Goal: Task Accomplishment & Management: Use online tool/utility

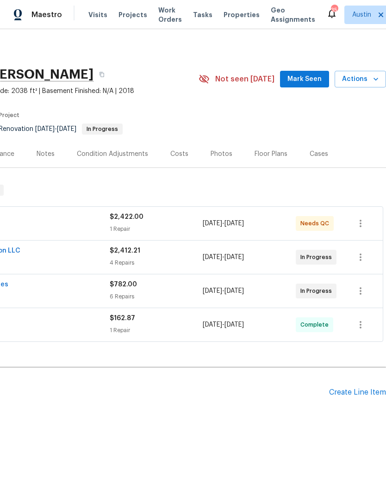
scroll to position [0, 137]
click at [366, 79] on span "Actions" at bounding box center [360, 80] width 37 height 12
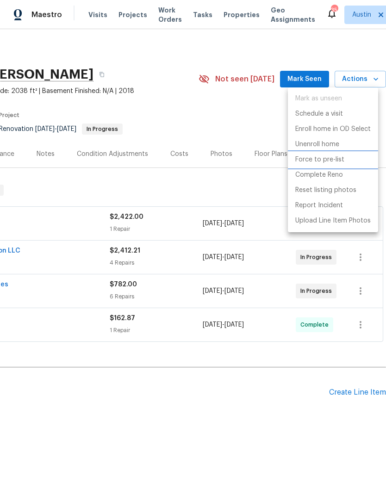
click at [354, 155] on li "Force to pre-list" at bounding box center [333, 159] width 90 height 15
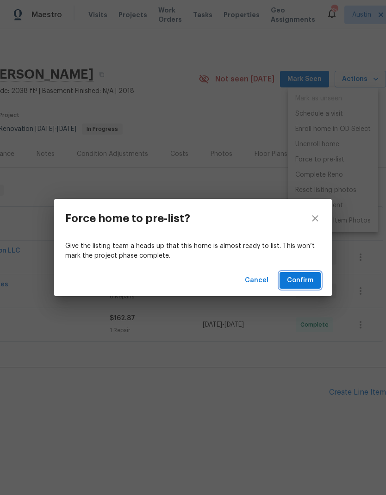
click at [313, 283] on span "Confirm" at bounding box center [300, 281] width 26 height 12
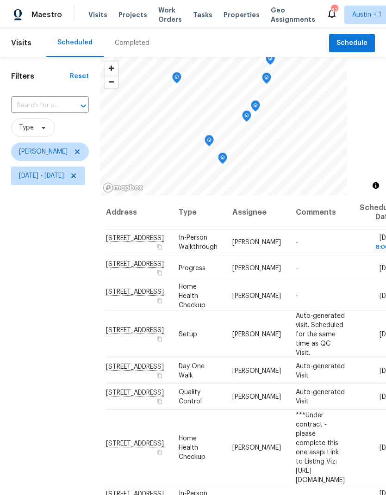
scroll to position [52, 6]
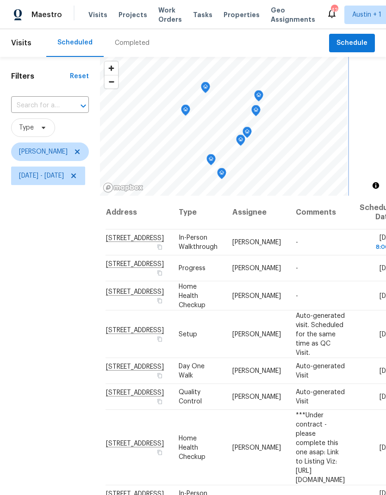
click at [206, 87] on icon "Map marker" at bounding box center [205, 87] width 1 height 1
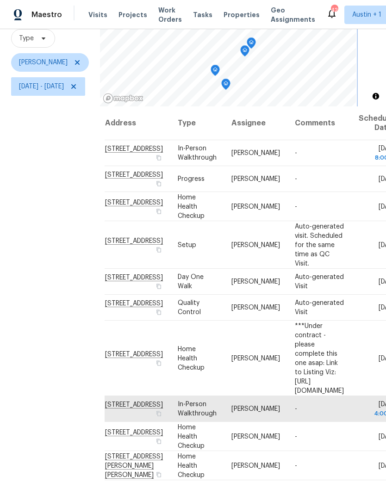
scroll to position [30, 5]
